Goal: Information Seeking & Learning: Learn about a topic

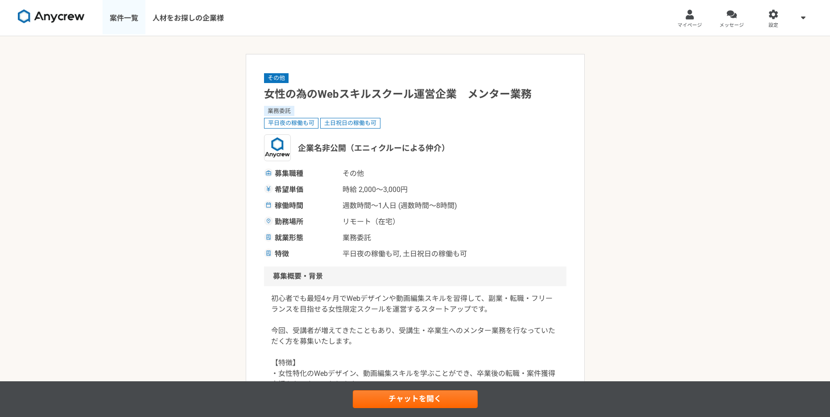
click at [105, 20] on link "案件一覧" at bounding box center [124, 18] width 43 height 36
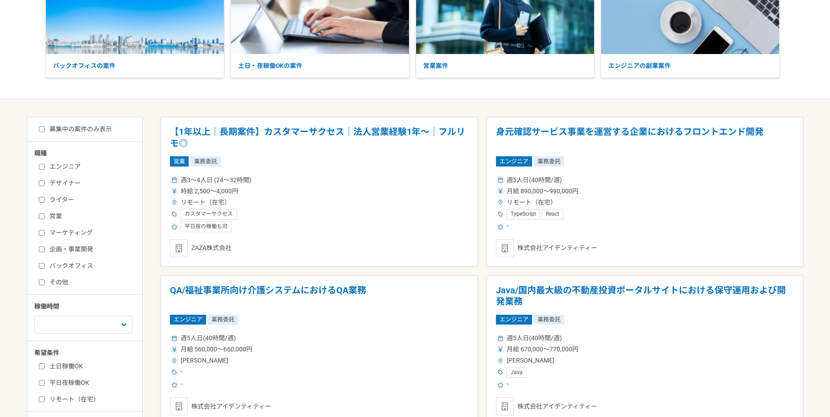
scroll to position [208, 0]
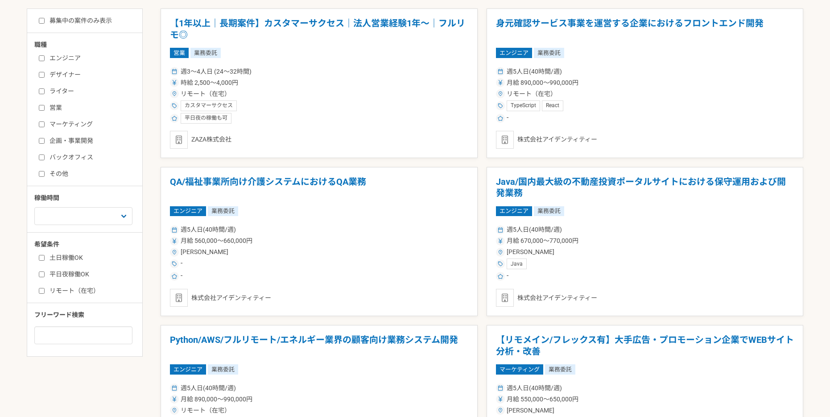
click at [89, 292] on label "リモート（在宅）" at bounding box center [90, 290] width 103 height 9
click at [45, 292] on input "リモート（在宅）" at bounding box center [42, 291] width 6 height 6
checkbox input "true"
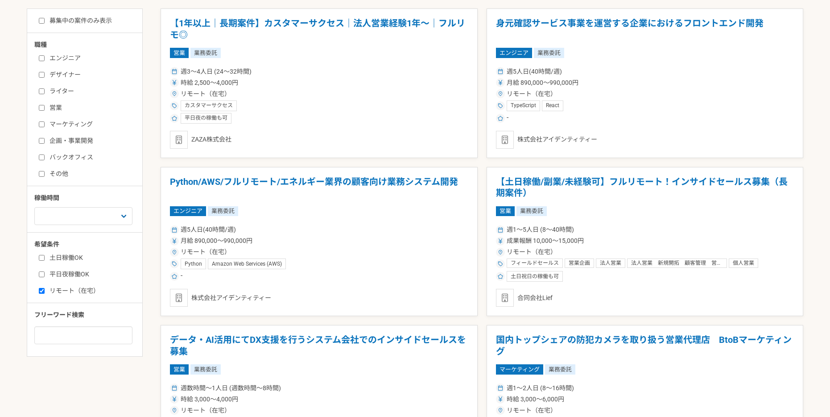
click at [66, 170] on label "その他" at bounding box center [90, 173] width 103 height 9
click at [45, 171] on input "その他" at bounding box center [42, 174] width 6 height 6
checkbox input "true"
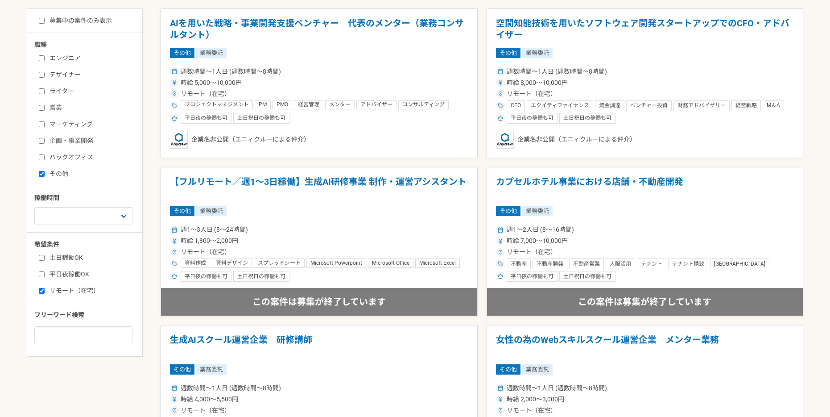
click at [81, 124] on label "マーケティング" at bounding box center [90, 124] width 103 height 9
click at [45, 124] on input "マーケティング" at bounding box center [42, 124] width 6 height 6
checkbox input "true"
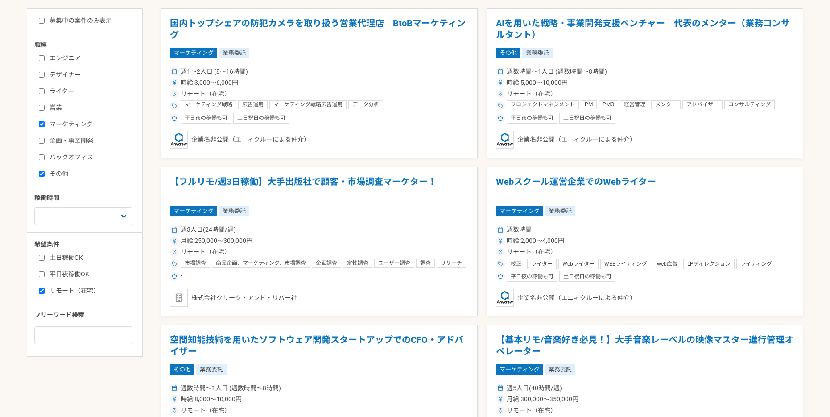
click at [76, 143] on label "企画・事業開発" at bounding box center [90, 140] width 103 height 9
click at [45, 143] on input "企画・事業開発" at bounding box center [42, 141] width 6 height 6
checkbox input "true"
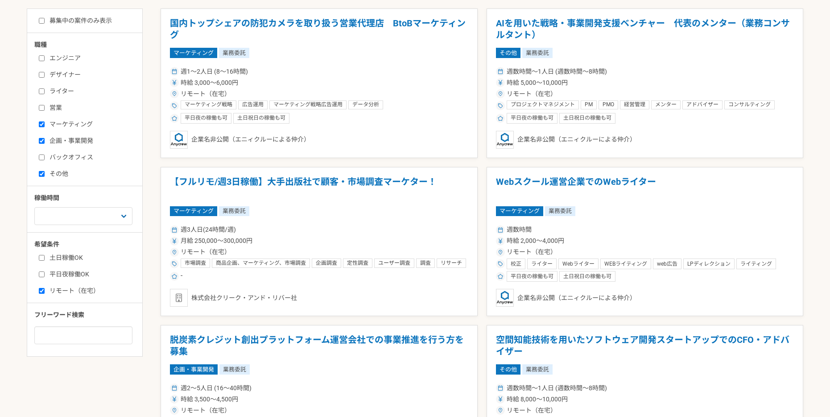
click at [83, 158] on label "バックオフィス" at bounding box center [90, 157] width 103 height 9
click at [45, 158] on input "バックオフィス" at bounding box center [42, 157] width 6 height 6
checkbox input "true"
click at [74, 95] on label "ライター" at bounding box center [90, 91] width 103 height 9
click at [45, 94] on input "ライター" at bounding box center [42, 91] width 6 height 6
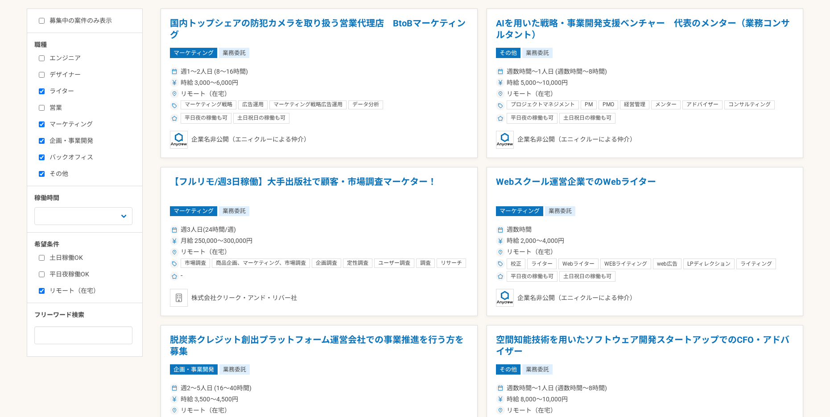
checkbox input "true"
click at [100, 20] on label "募集中の案件のみ表示" at bounding box center [75, 20] width 73 height 9
click at [45, 20] on input "募集中の案件のみ表示" at bounding box center [42, 21] width 6 height 6
checkbox input "true"
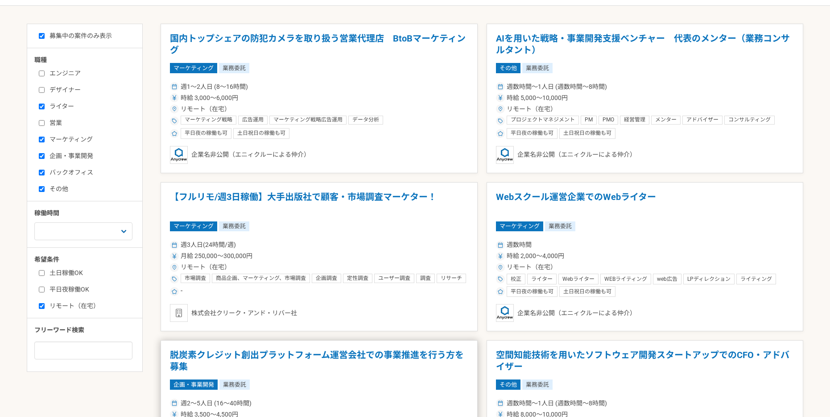
scroll to position [266, 0]
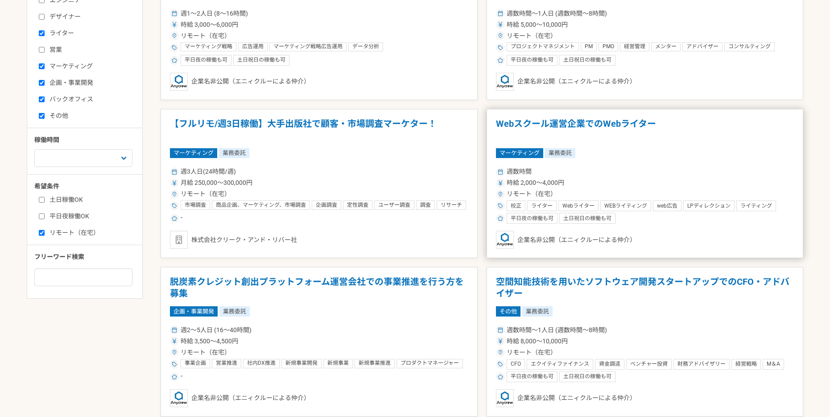
click at [655, 217] on div "平日夜の稼働も可 土日祝日の稼働も可" at bounding box center [645, 218] width 299 height 11
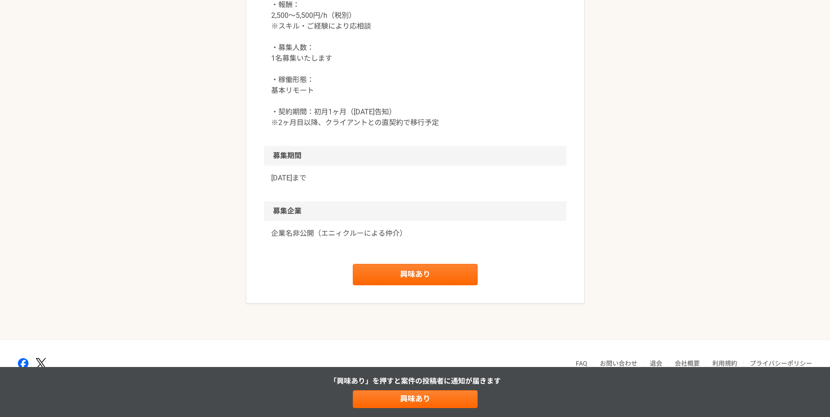
scroll to position [578, 0]
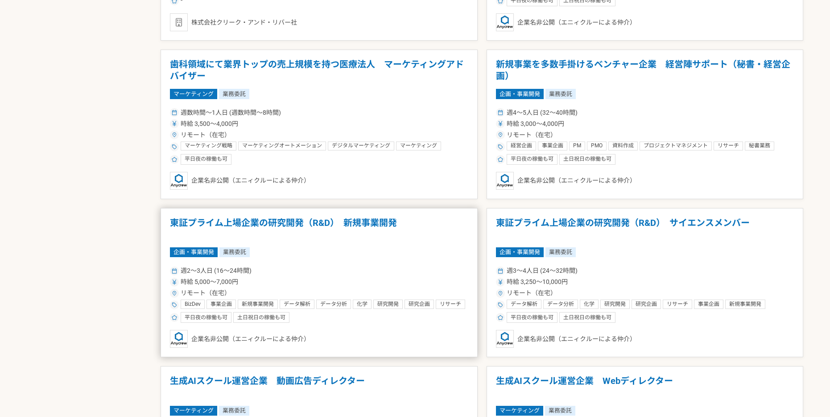
scroll to position [1160, 0]
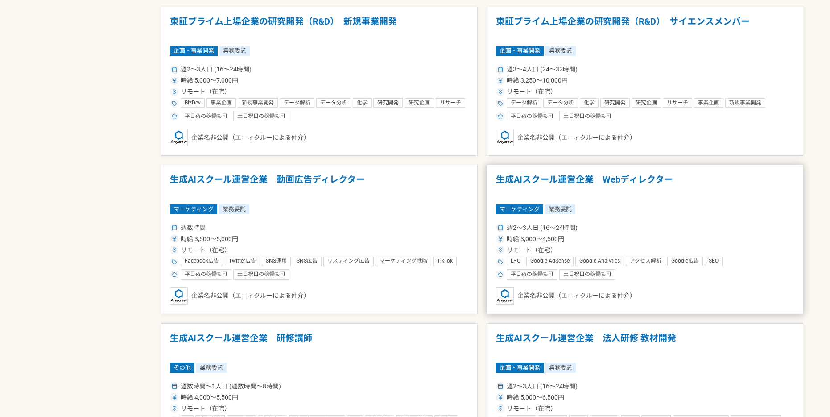
click at [765, 207] on div "マーケティング 業務委託" at bounding box center [645, 209] width 299 height 10
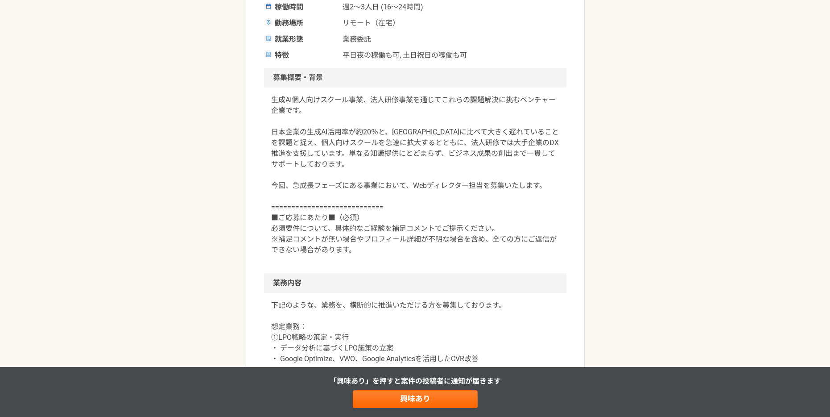
scroll to position [480, 0]
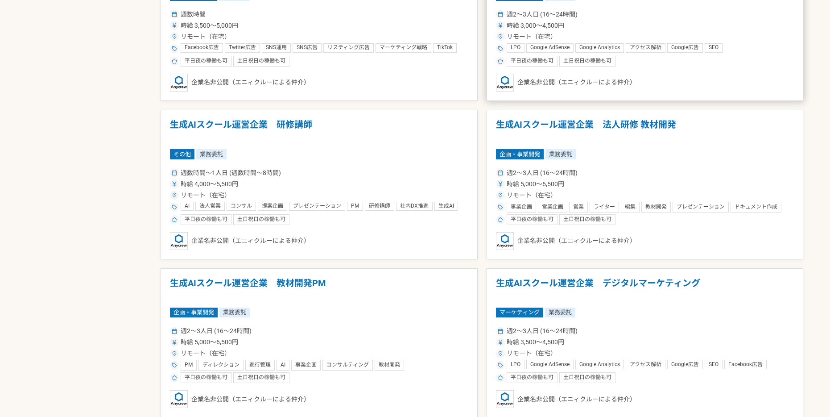
scroll to position [1419, 0]
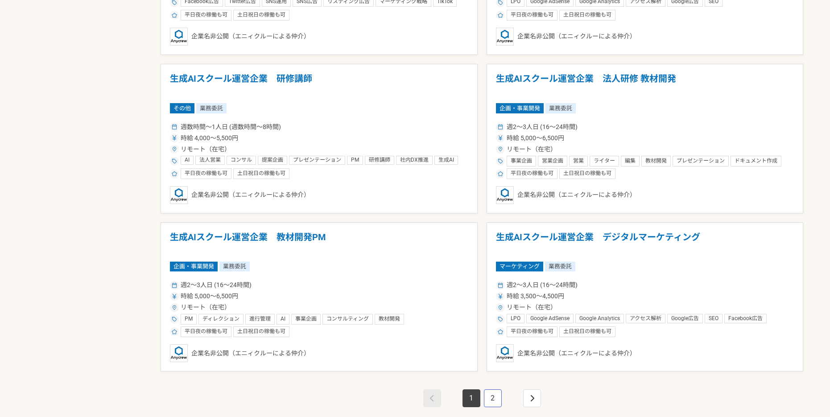
click at [495, 398] on link "2" at bounding box center [493, 398] width 18 height 18
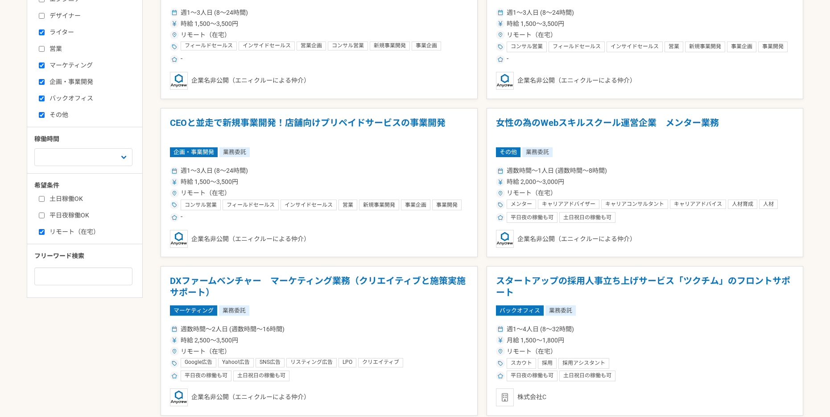
scroll to position [469, 0]
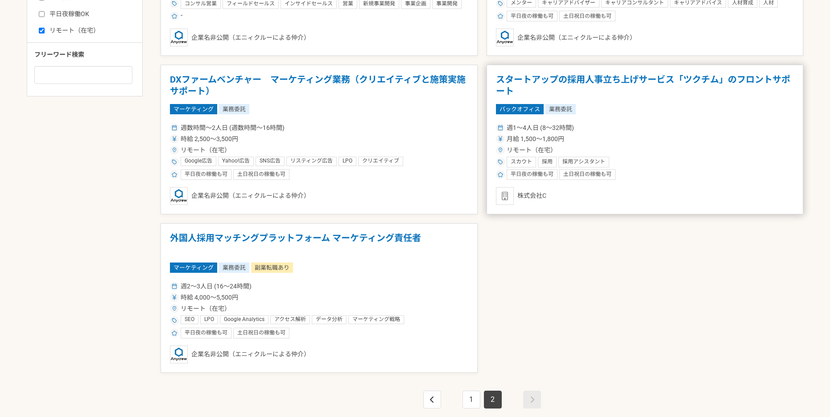
click at [713, 151] on div "リモート（在宅）" at bounding box center [645, 149] width 299 height 9
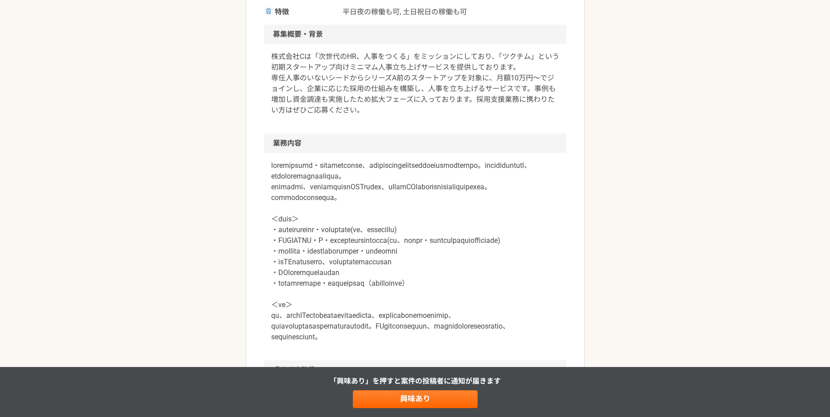
scroll to position [212, 0]
